Goal: Navigation & Orientation: Go to known website

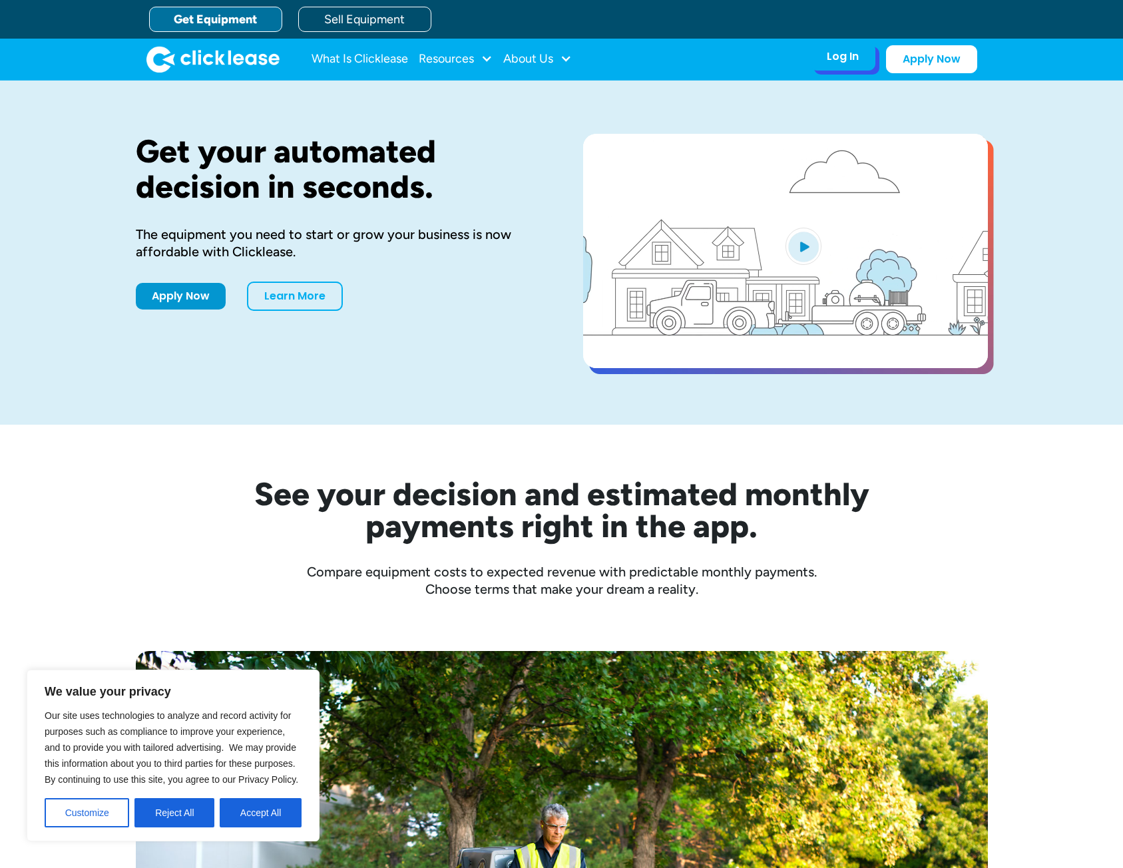
click at [859, 52] on div "Log In Account login I use Clicklease to get my equipment Partner Portal I offe…" at bounding box center [842, 57] width 65 height 28
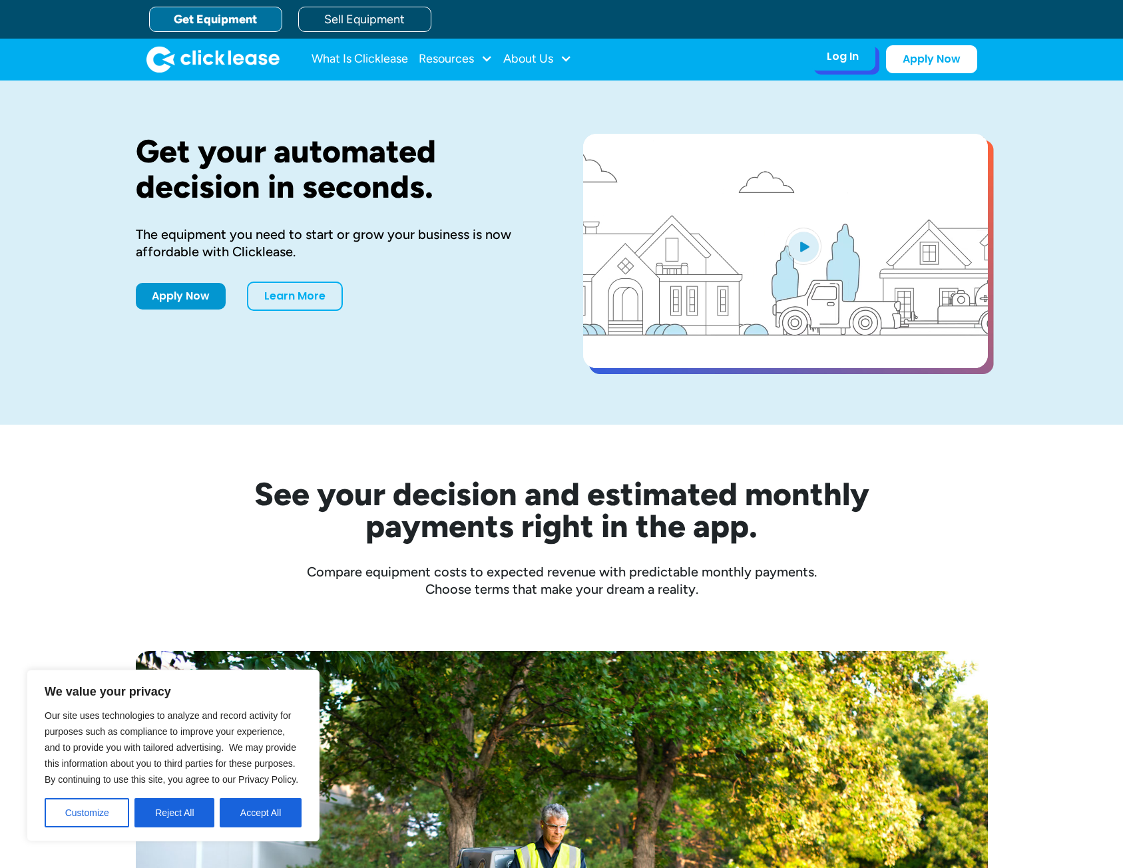
click at [824, 63] on div "Log In Account login I use Clicklease to get my equipment Partner Portal I offe…" at bounding box center [842, 57] width 65 height 28
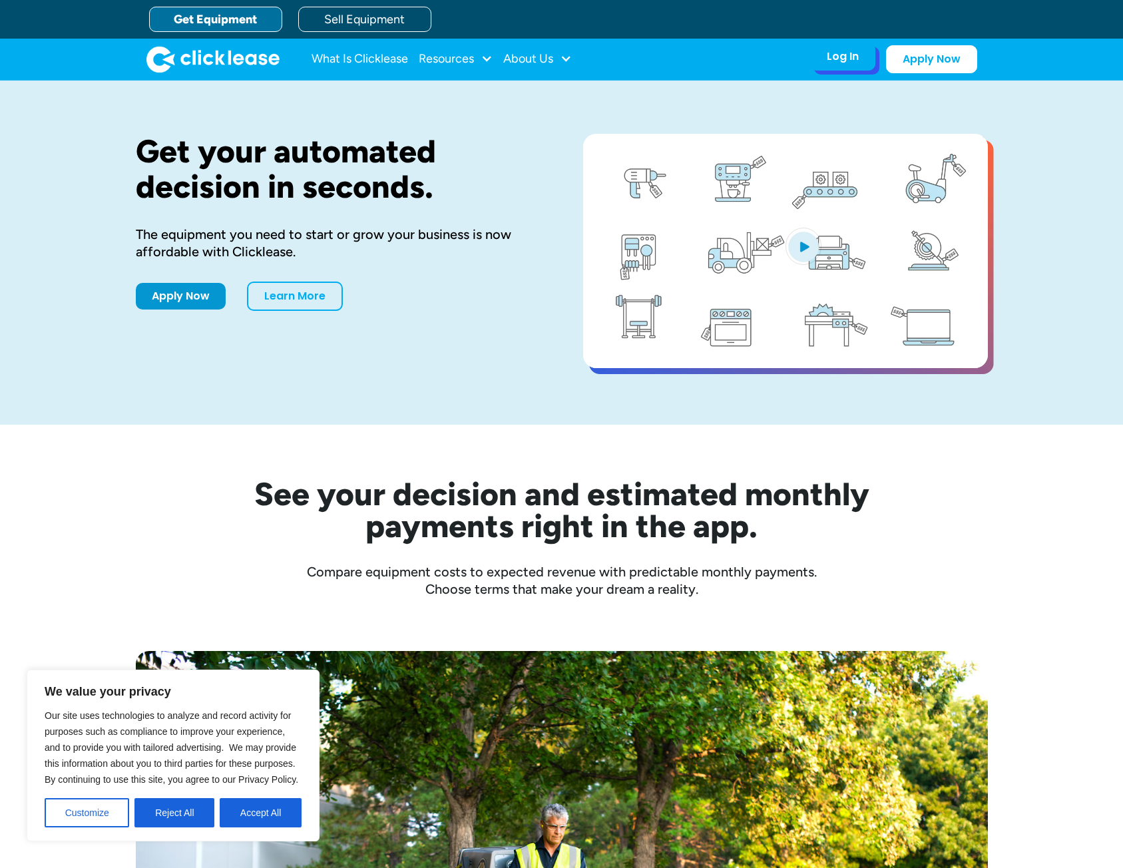
click at [824, 63] on div "Log In Account login I use Clicklease to get my equipment Partner Portal I offe…" at bounding box center [842, 57] width 65 height 28
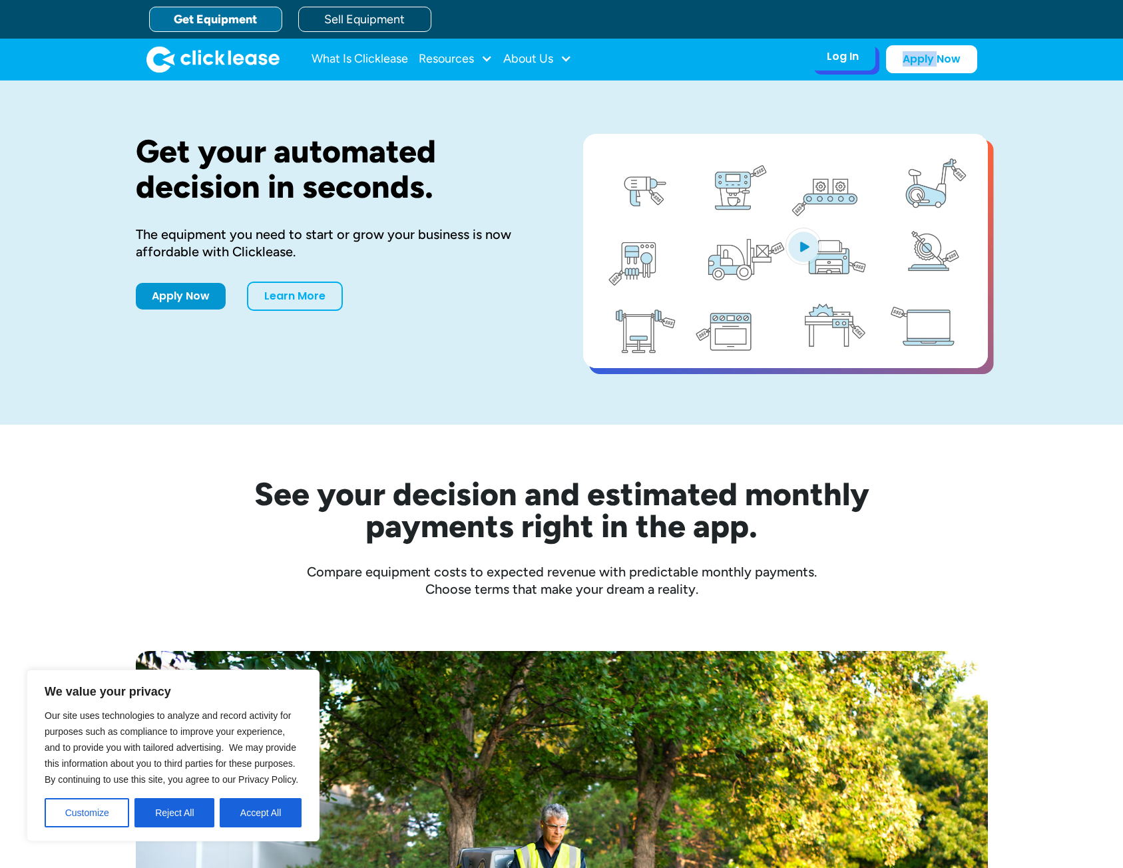
click at [824, 63] on div "Log In Account login I use Clicklease to get my equipment Partner Portal I offe…" at bounding box center [842, 57] width 65 height 28
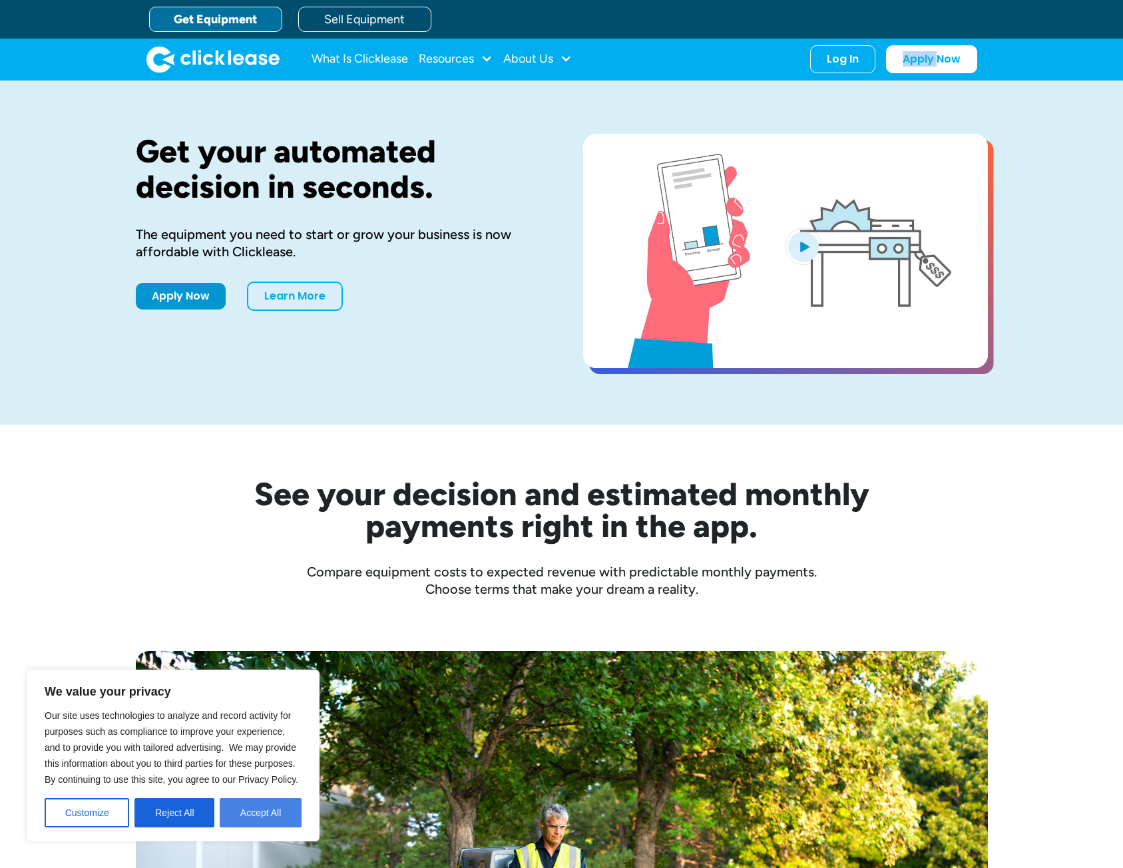
drag, startPoint x: 252, startPoint y: 814, endPoint x: 274, endPoint y: 792, distance: 31.1
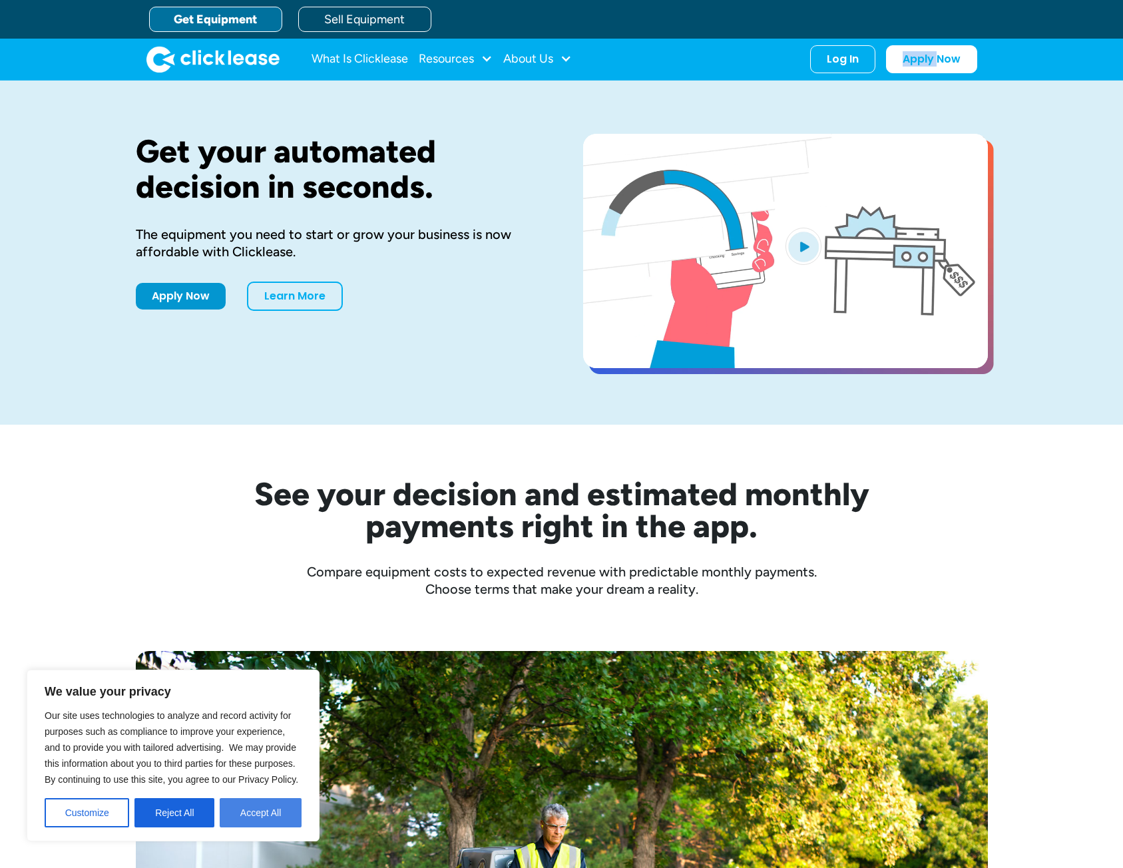
click at [252, 814] on button "Accept All" at bounding box center [261, 812] width 82 height 29
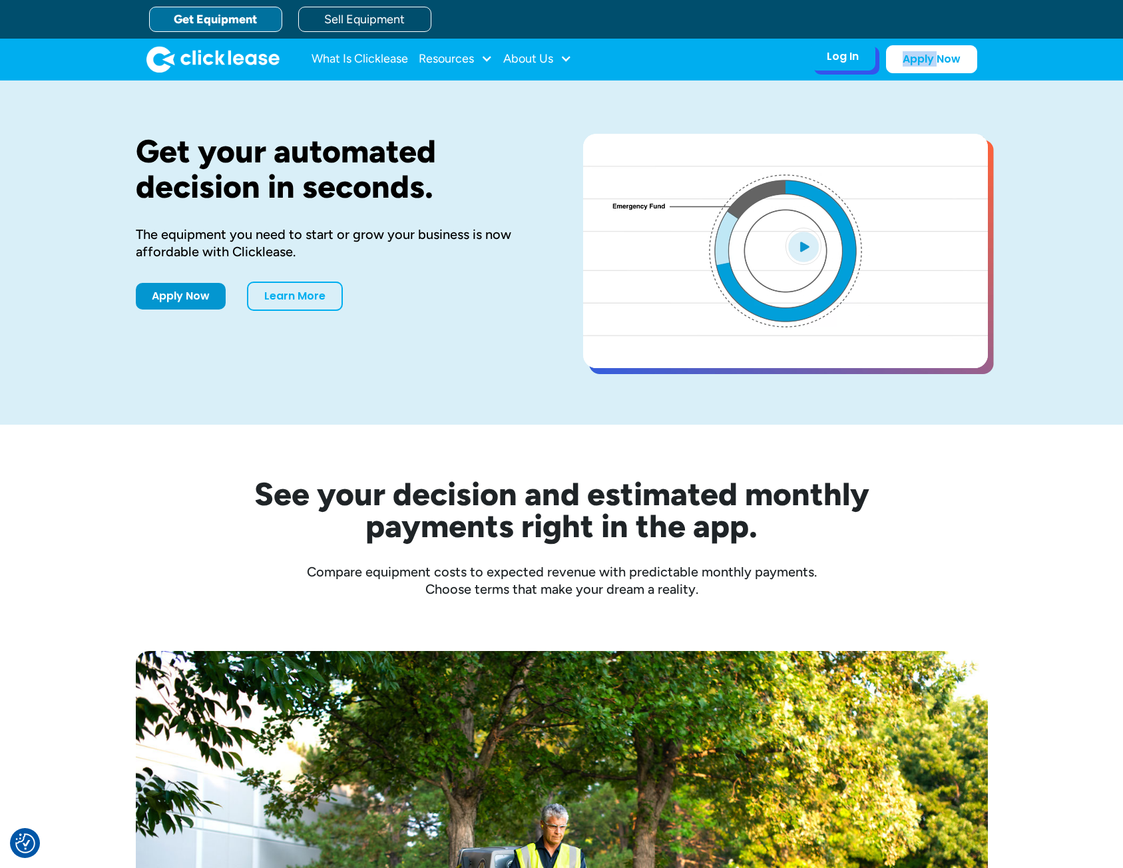
click at [830, 63] on div "Log In" at bounding box center [843, 56] width 32 height 13
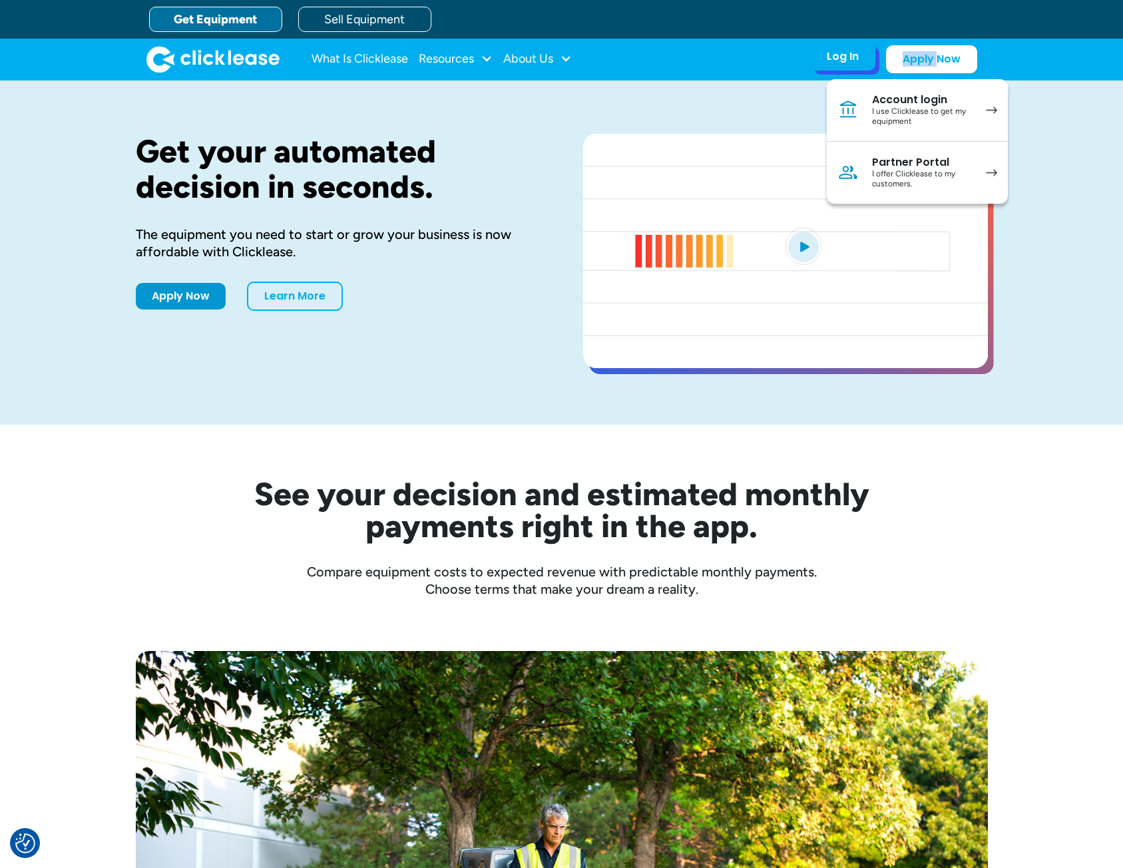
click at [899, 116] on div "I use Clicklease to get my equipment" at bounding box center [922, 117] width 101 height 21
